Goal: Task Accomplishment & Management: Complete application form

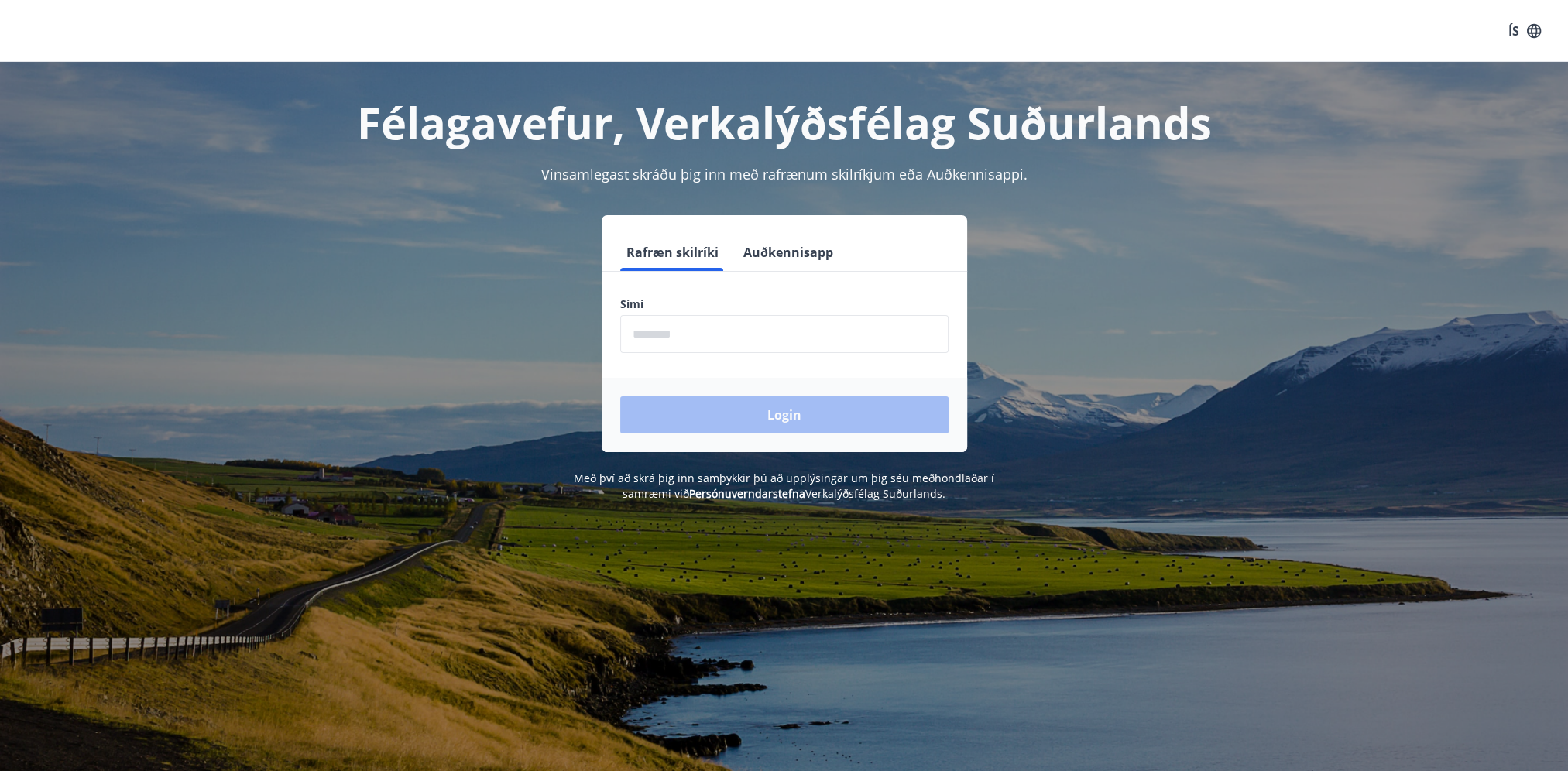
click at [697, 332] on input "phone" at bounding box center [785, 333] width 328 height 38
type input "********"
click at [715, 414] on button "Login" at bounding box center [785, 415] width 328 height 37
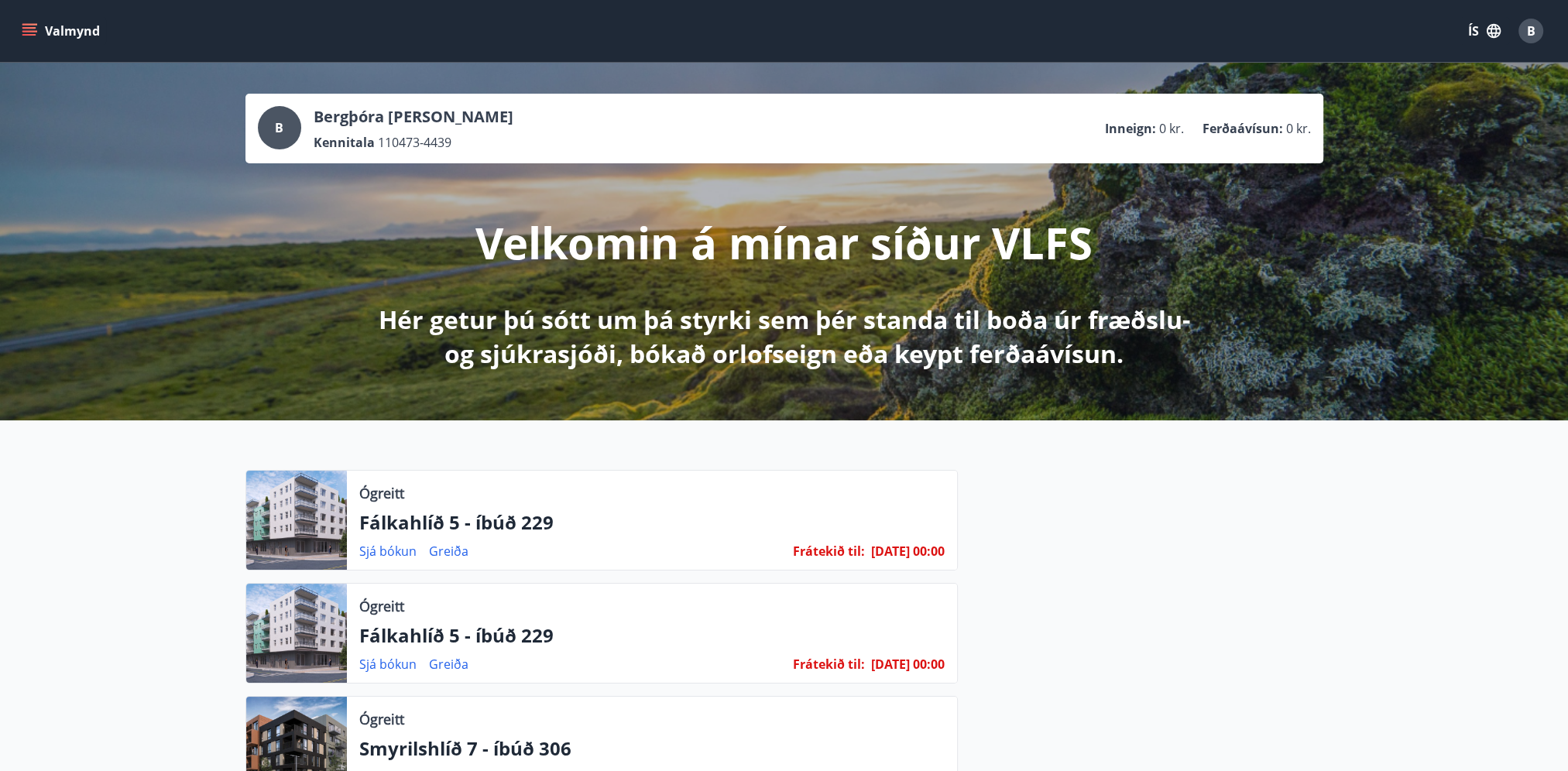
click at [29, 28] on icon "menu" at bounding box center [29, 28] width 14 height 2
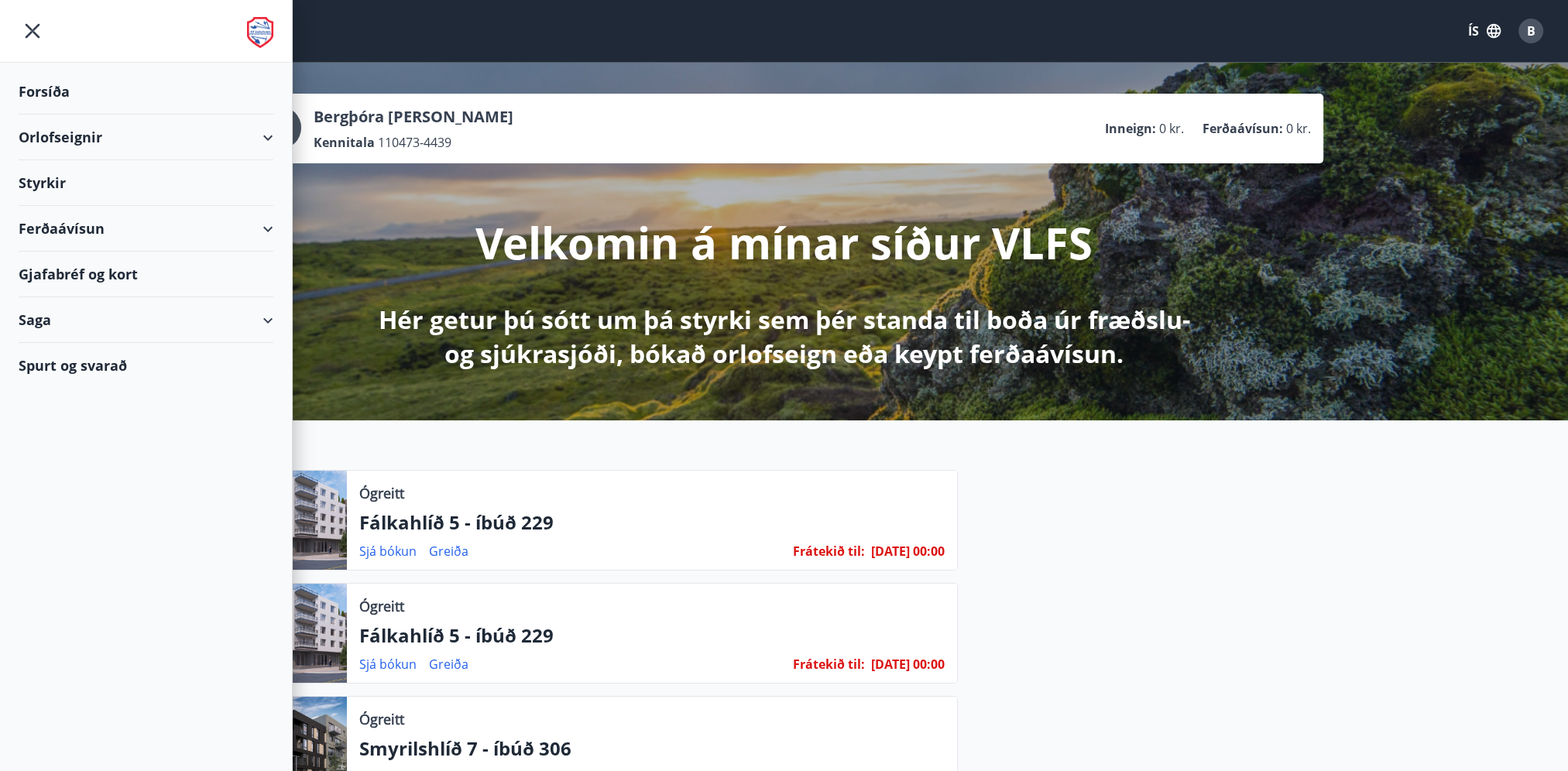
click at [1470, 31] on button "ÍS" at bounding box center [1484, 30] width 50 height 28
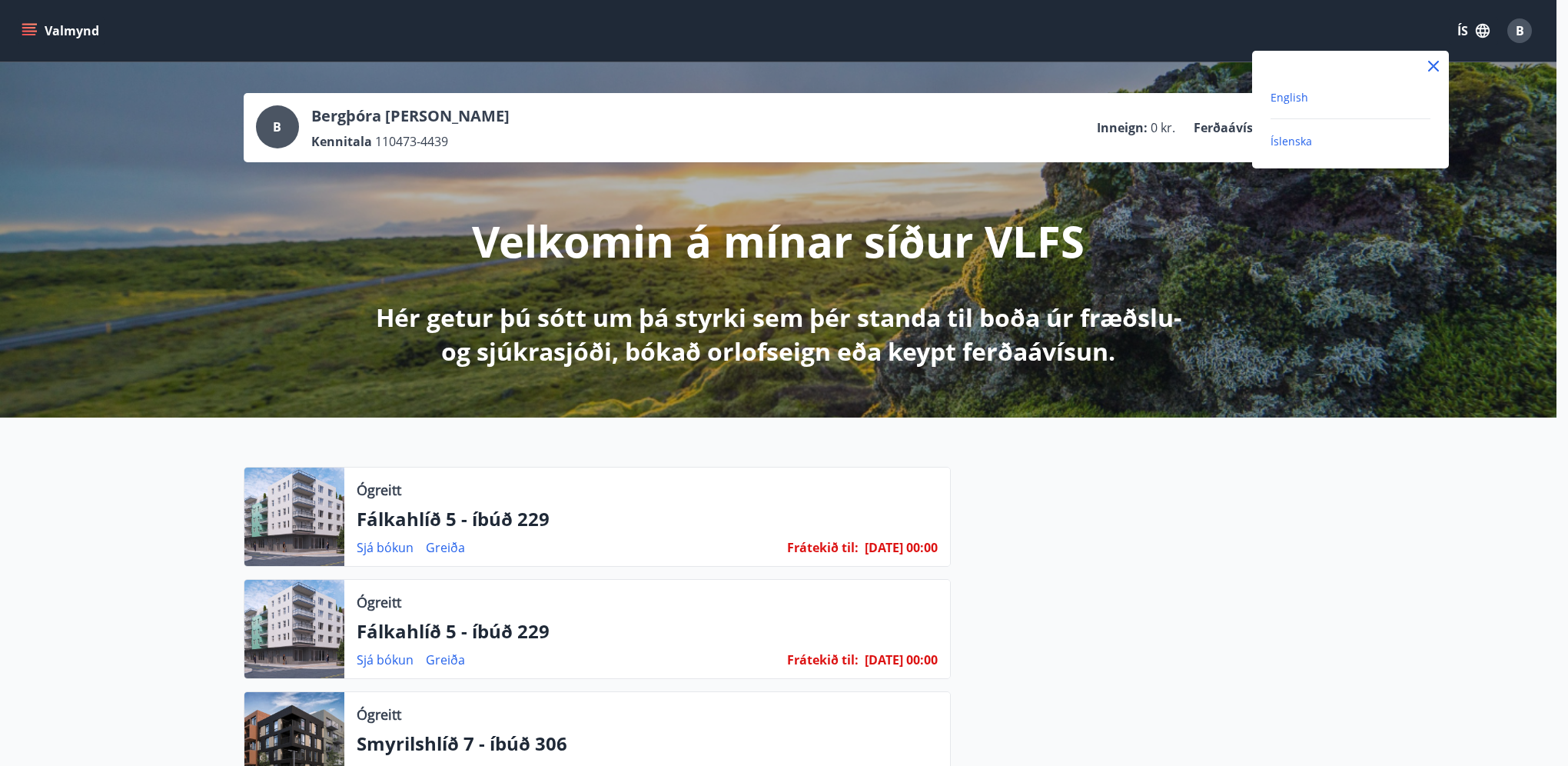
click at [1297, 97] on span "English" at bounding box center [1289, 97] width 38 height 14
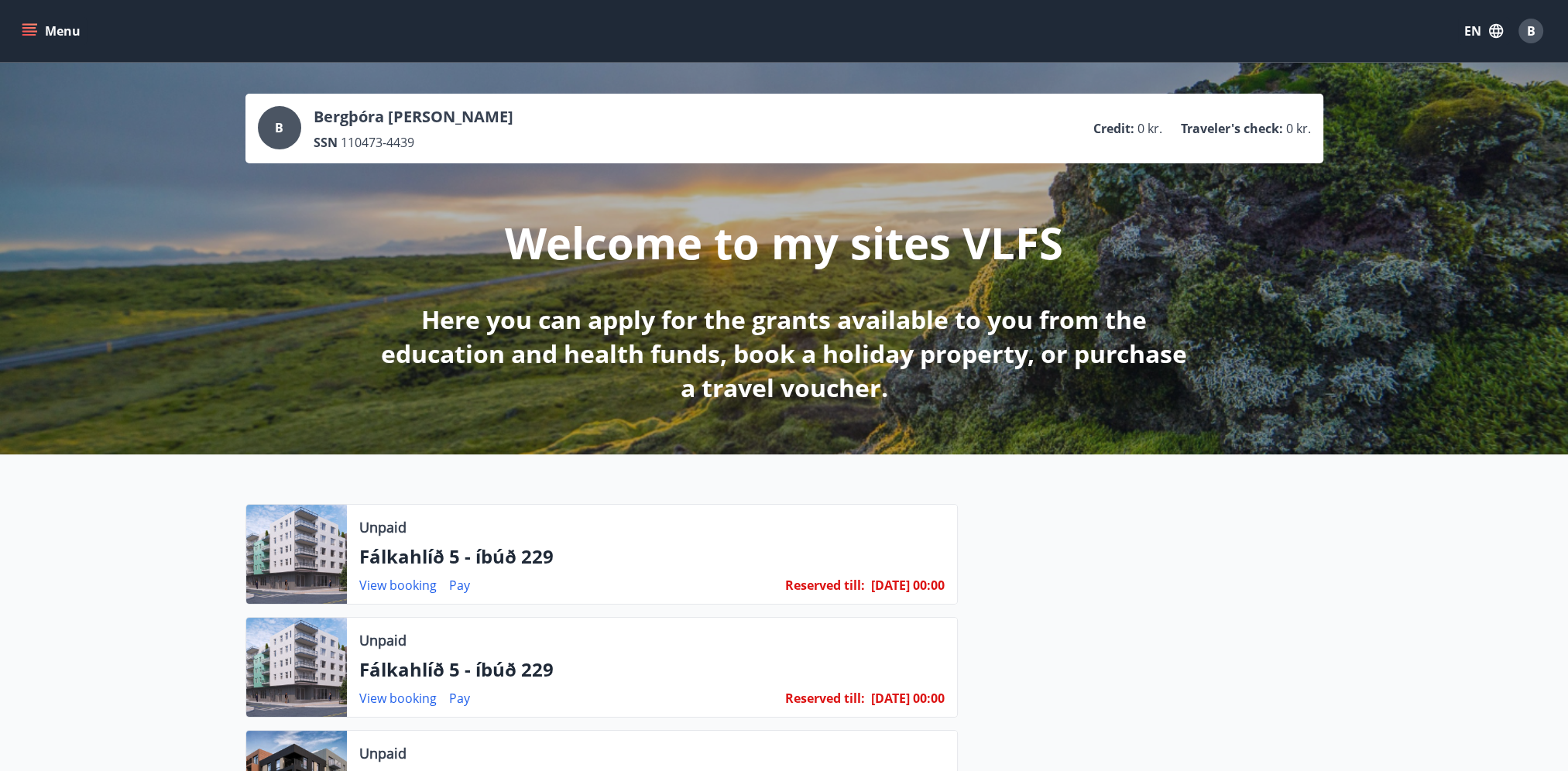
click at [31, 25] on icon "menu" at bounding box center [29, 31] width 15 height 15
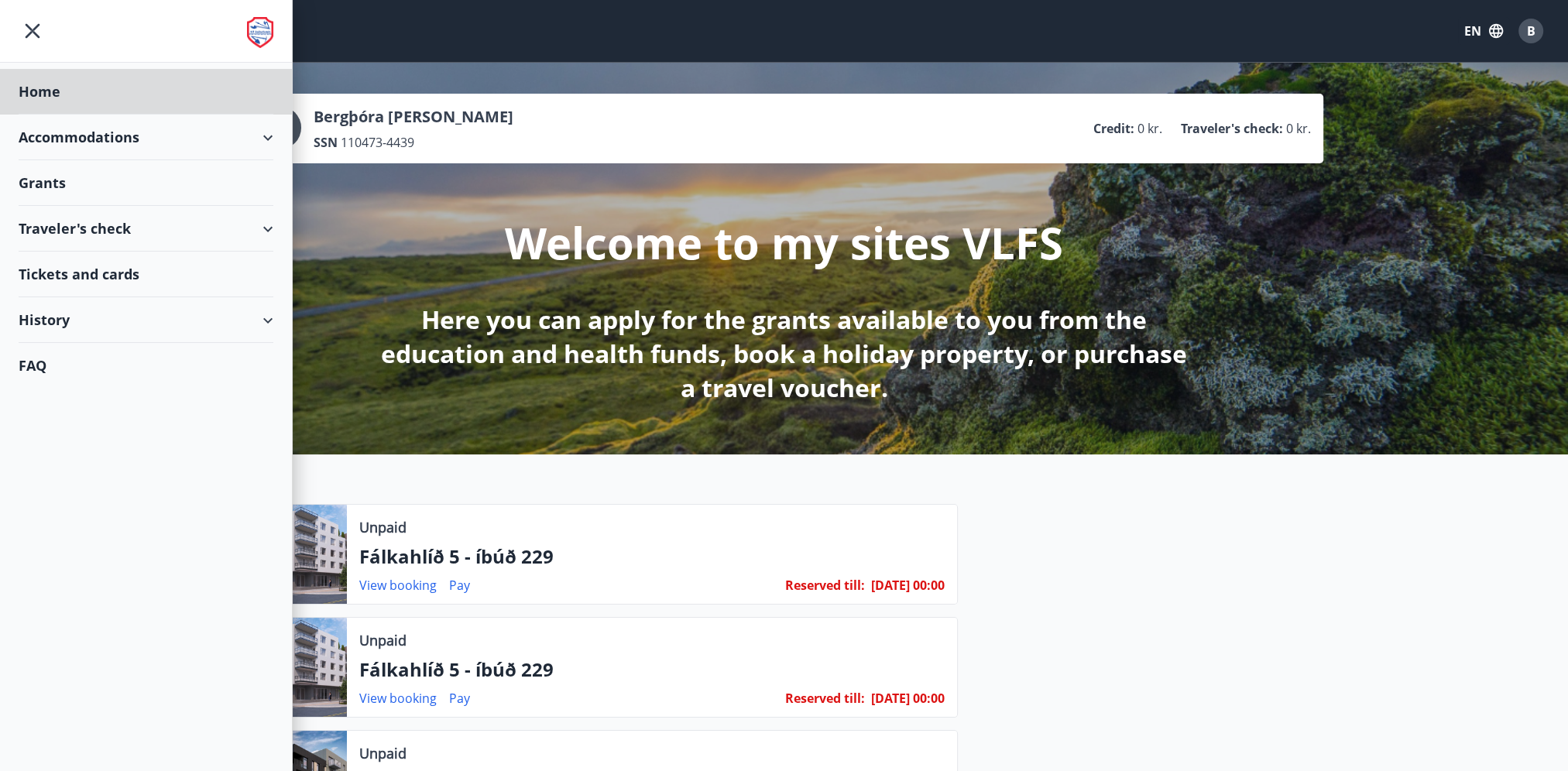
click at [82, 188] on div "Grants" at bounding box center [146, 183] width 255 height 45
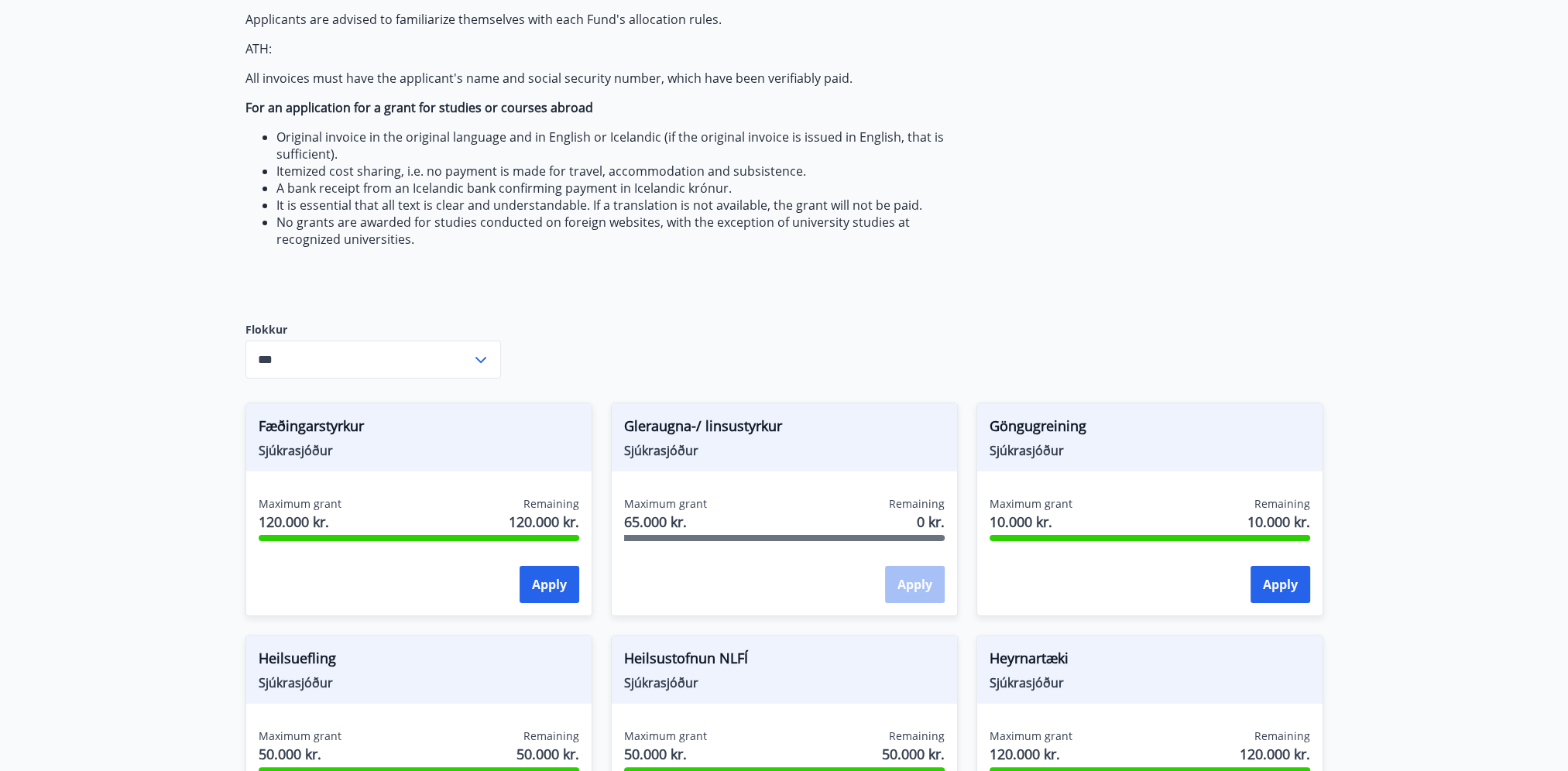
scroll to position [387, 0]
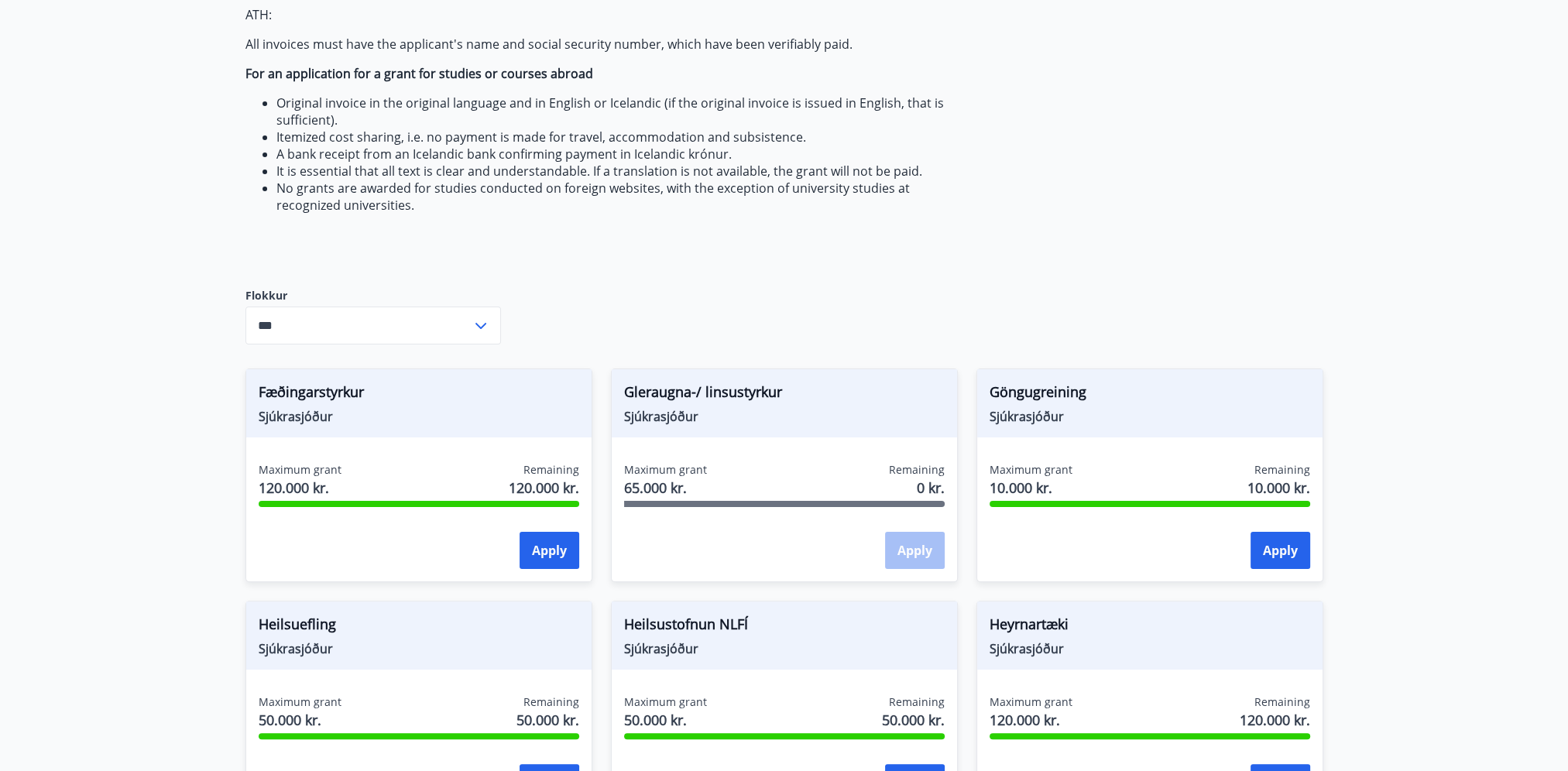
click at [482, 321] on icon at bounding box center [481, 326] width 19 height 19
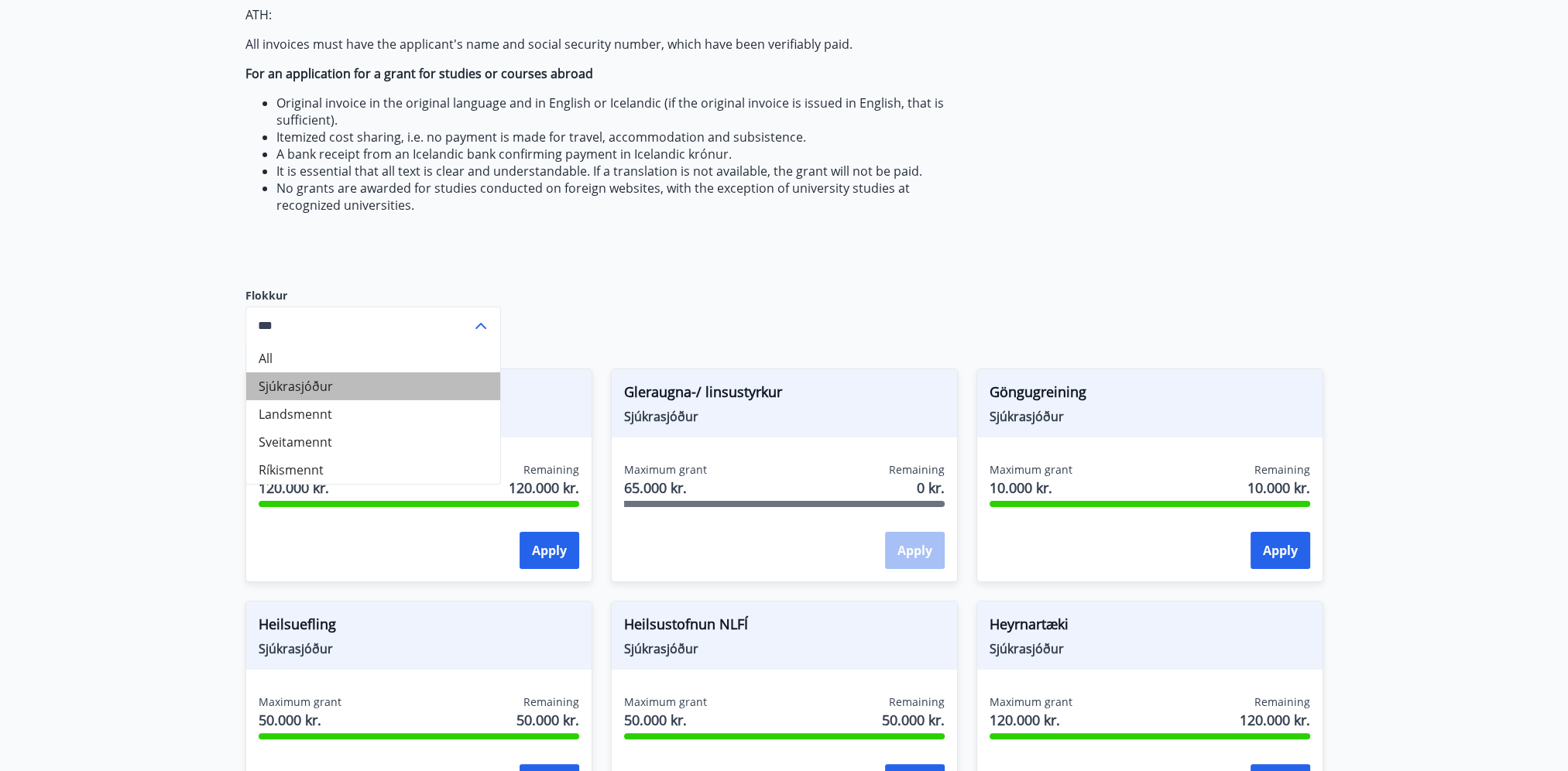
click at [358, 384] on li "Sjúkrasjóður" at bounding box center [373, 386] width 254 height 28
type input "**********"
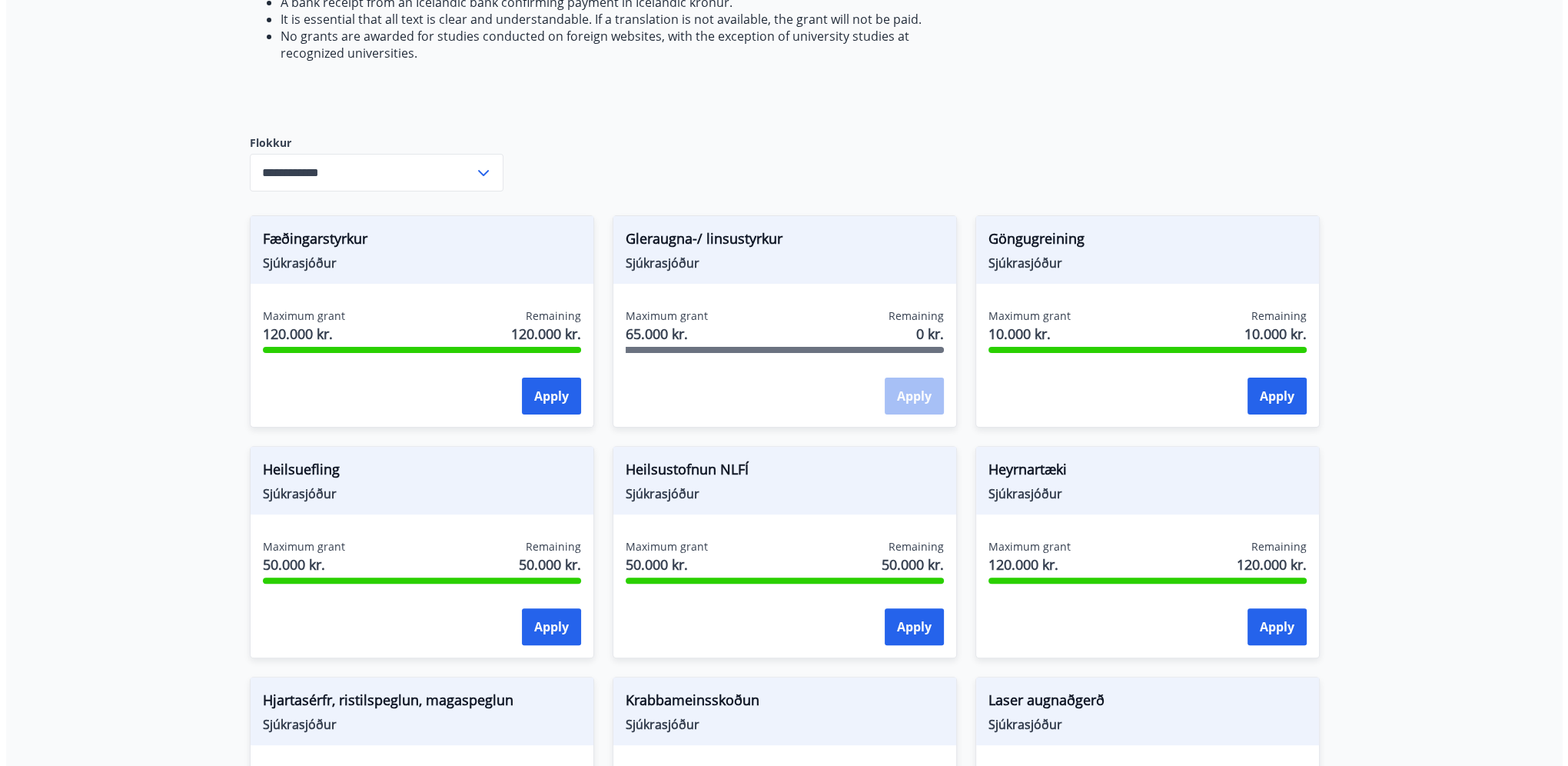
scroll to position [539, 0]
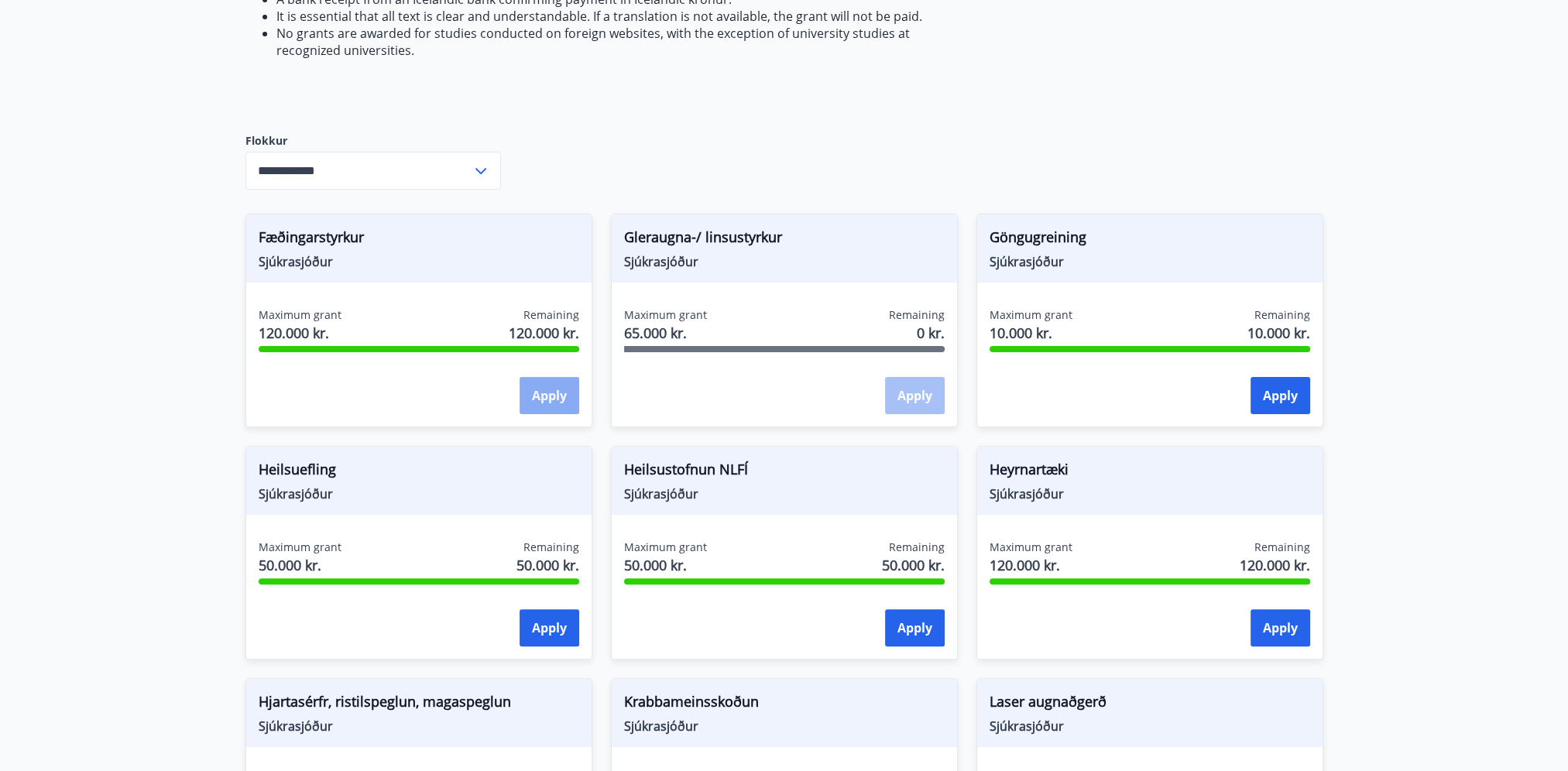
click at [567, 402] on button "Apply" at bounding box center [549, 396] width 60 height 37
